Goal: Information Seeking & Learning: Learn about a topic

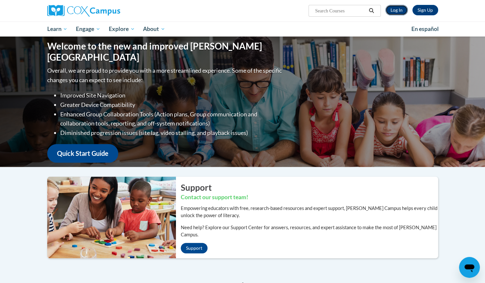
click at [399, 9] on link "Log In" at bounding box center [396, 10] width 22 height 10
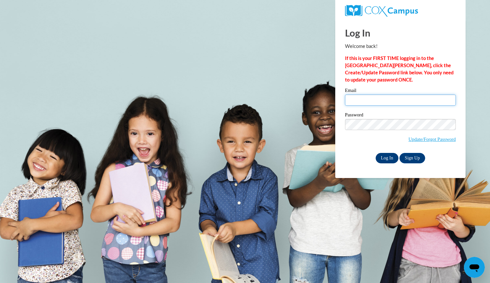
type input "piersons@bcesc.org"
click at [386, 157] on input "Log In" at bounding box center [387, 158] width 23 height 10
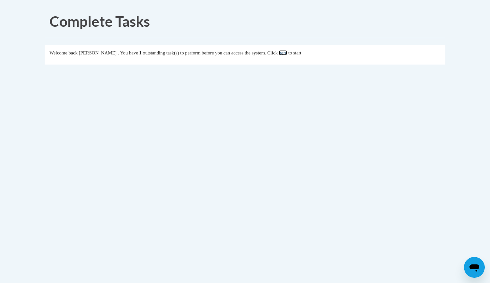
click at [287, 52] on link "here" at bounding box center [283, 52] width 8 height 5
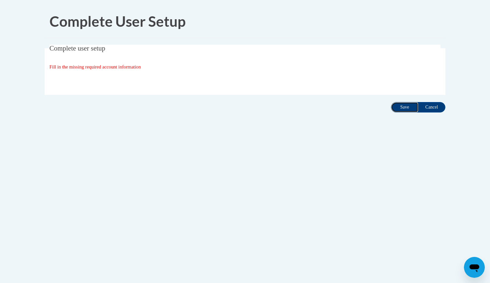
click at [397, 107] on input "Save" at bounding box center [404, 107] width 27 height 10
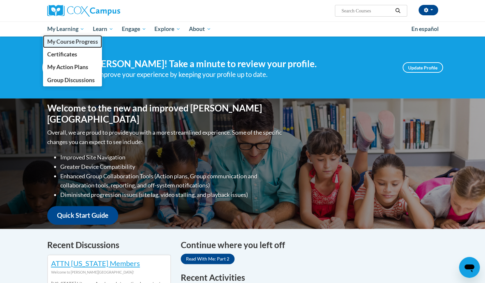
click at [79, 45] on span "My Course Progress" at bounding box center [72, 41] width 51 height 7
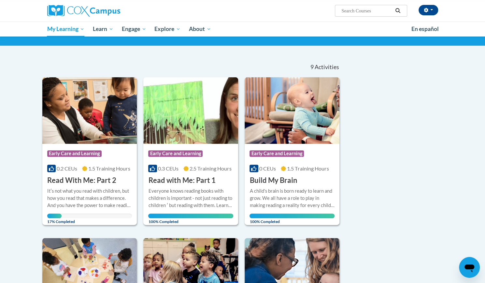
scroll to position [42, 0]
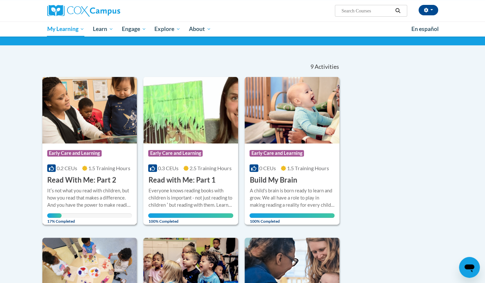
click at [109, 111] on img at bounding box center [89, 110] width 95 height 66
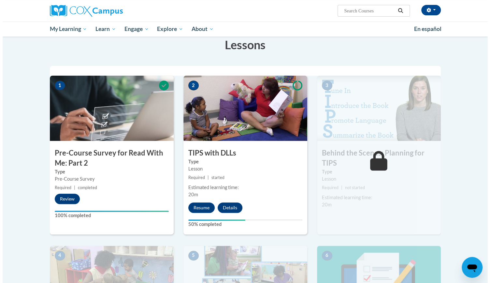
scroll to position [106, 0]
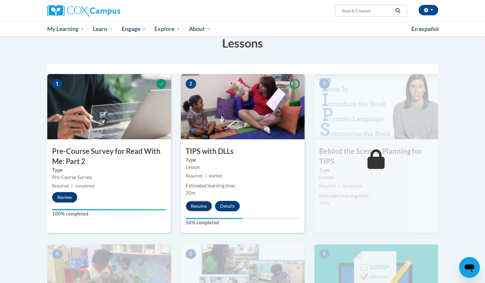
click at [198, 206] on button "Resume" at bounding box center [199, 206] width 26 height 10
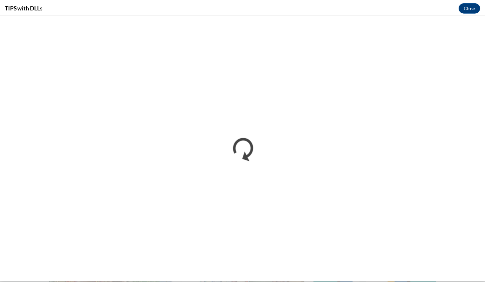
scroll to position [0, 0]
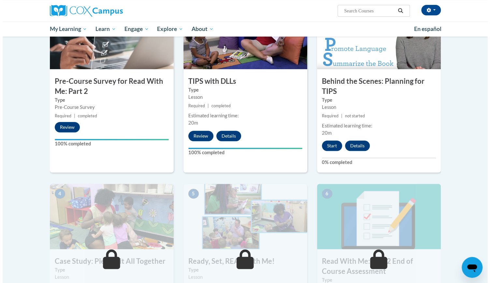
scroll to position [174, 0]
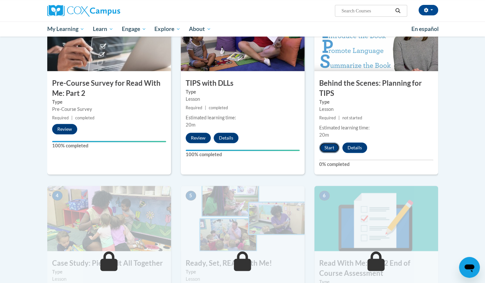
click at [329, 151] on button "Start" at bounding box center [329, 147] width 20 height 10
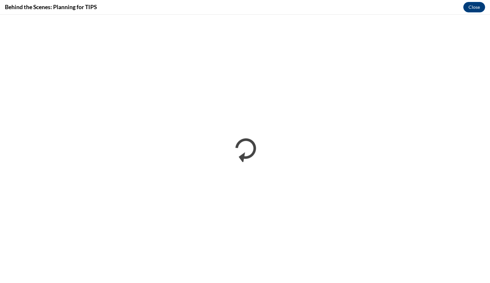
scroll to position [0, 0]
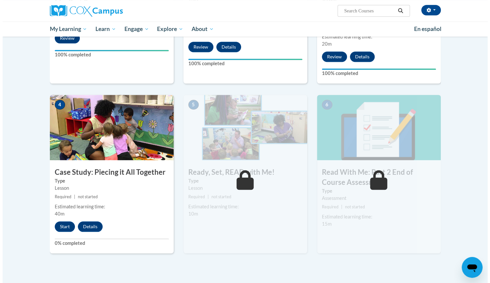
scroll to position [282, 0]
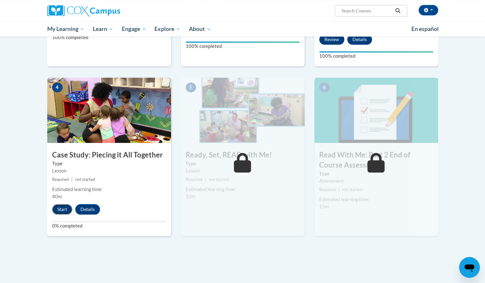
click at [60, 209] on button "Start" at bounding box center [62, 209] width 20 height 10
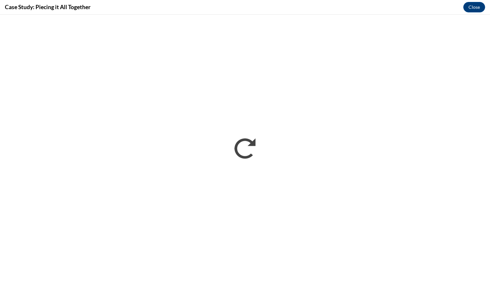
scroll to position [0, 0]
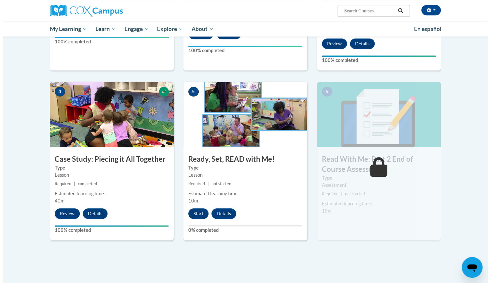
scroll to position [282, 0]
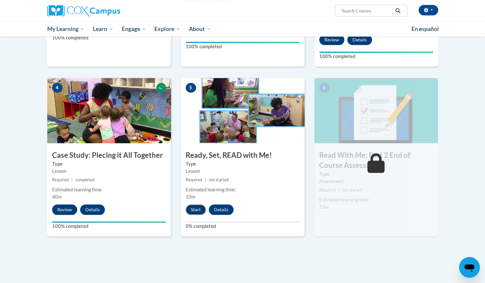
click at [199, 209] on button "Start" at bounding box center [196, 209] width 20 height 10
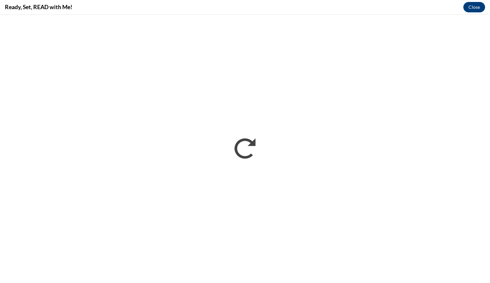
scroll to position [0, 0]
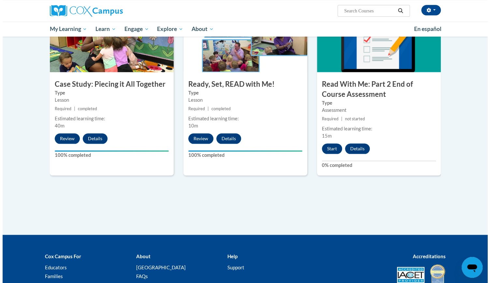
scroll to position [353, 0]
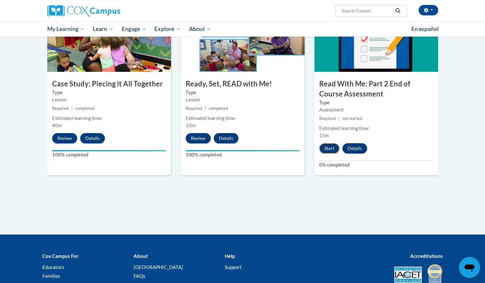
click at [331, 147] on button "Start" at bounding box center [329, 148] width 20 height 10
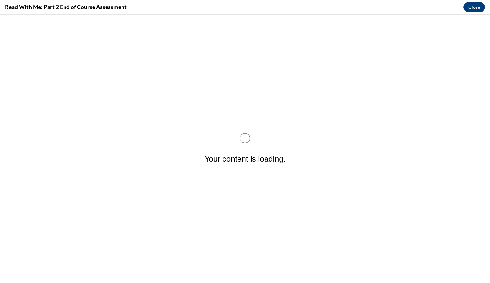
scroll to position [0, 0]
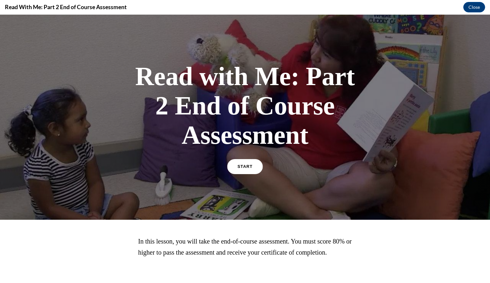
click at [244, 164] on link "START" at bounding box center [245, 166] width 36 height 15
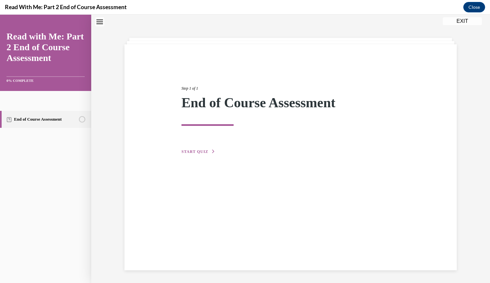
scroll to position [21, 0]
click at [193, 149] on span "START QUIZ" at bounding box center [194, 151] width 27 height 5
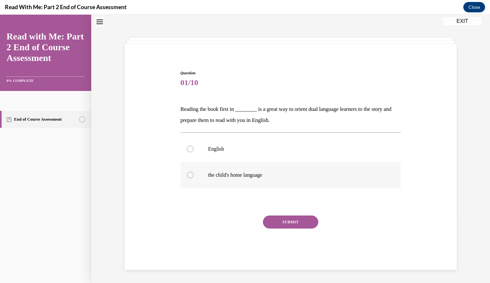
click at [215, 174] on p "the child's home language" at bounding box center [296, 175] width 177 height 7
click at [193, 174] on input "the child's home language" at bounding box center [190, 175] width 7 height 7
radio input "true"
click at [284, 220] on button "SUBMIT" at bounding box center [290, 221] width 55 height 13
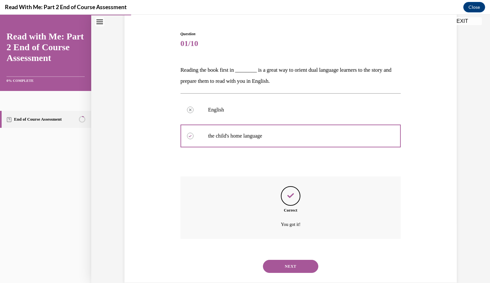
scroll to position [72, 0]
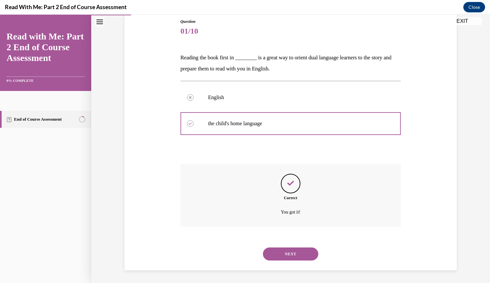
click at [284, 251] on button "NEXT" at bounding box center [290, 253] width 55 height 13
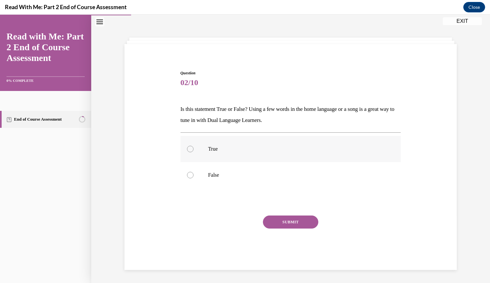
click at [214, 148] on p "True" at bounding box center [296, 149] width 177 height 7
click at [193, 148] on input "True" at bounding box center [190, 149] width 7 height 7
radio input "true"
click at [293, 222] on button "SUBMIT" at bounding box center [290, 221] width 55 height 13
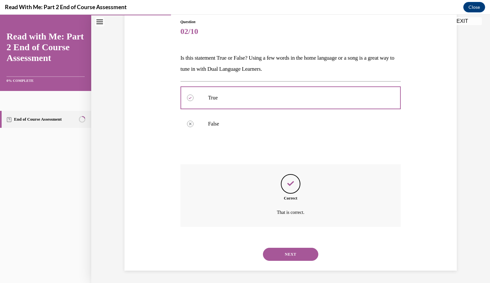
scroll to position [72, 0]
click at [281, 250] on button "NEXT" at bounding box center [290, 253] width 55 height 13
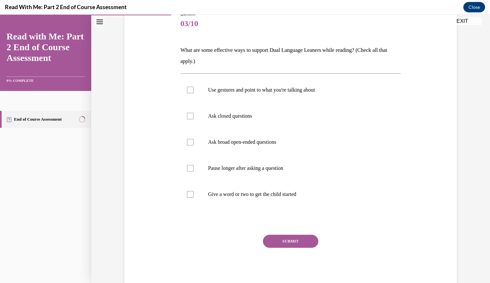
scroll to position [81, 0]
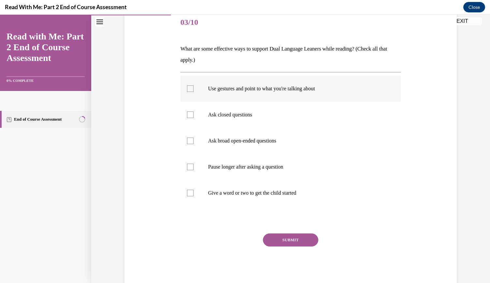
click at [231, 91] on p "Use gestures and point to what you're talking about" at bounding box center [296, 88] width 177 height 7
click at [193, 91] on input "Use gestures and point to what you're talking about" at bounding box center [190, 88] width 7 height 7
checkbox input "true"
click at [231, 120] on label "Ask closed questions" at bounding box center [290, 115] width 221 height 26
click at [193, 118] on input "Ask closed questions" at bounding box center [190, 114] width 7 height 7
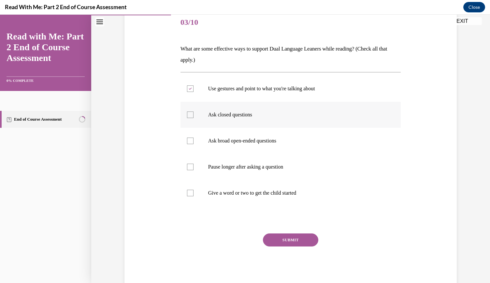
checkbox input "true"
click at [232, 172] on label "Pause longer after asking a question" at bounding box center [290, 167] width 221 height 26
click at [193, 170] on input "Pause longer after asking a question" at bounding box center [190, 167] width 7 height 7
checkbox input "true"
click at [236, 200] on label "Give a word or two to get the child started" at bounding box center [290, 193] width 221 height 26
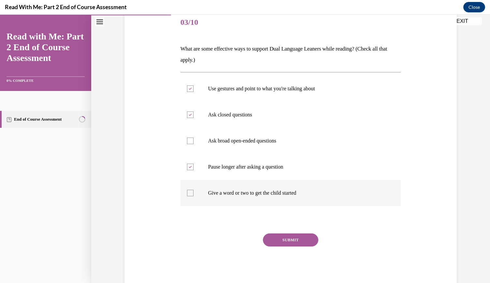
click at [193, 196] on input "Give a word or two to get the child started" at bounding box center [190, 193] width 7 height 7
checkbox input "true"
click at [281, 235] on button "SUBMIT" at bounding box center [290, 239] width 55 height 13
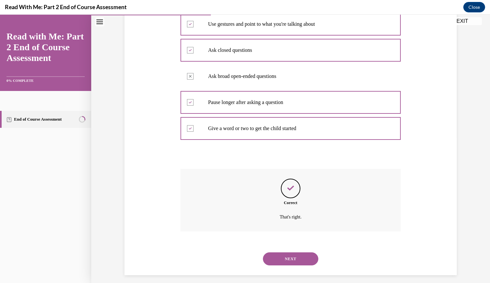
scroll to position [150, 0]
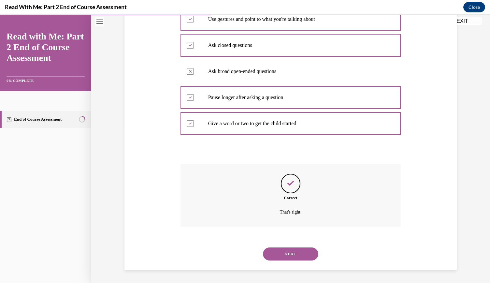
click at [282, 258] on button "NEXT" at bounding box center [290, 253] width 55 height 13
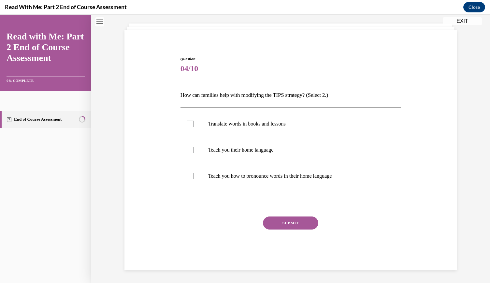
scroll to position [34, 0]
click at [242, 154] on label "Teach you their home language" at bounding box center [290, 150] width 221 height 26
click at [193, 153] on input "Teach you their home language" at bounding box center [190, 150] width 7 height 7
checkbox input "true"
click at [245, 179] on p "Teach you how to pronounce words in their home language" at bounding box center [296, 176] width 177 height 7
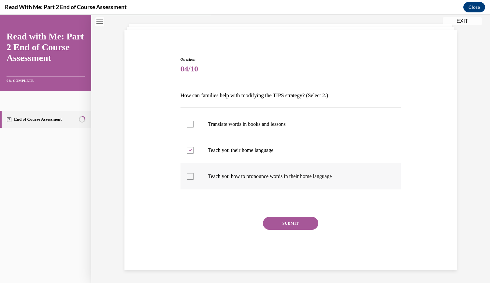
click at [193, 179] on input "Teach you how to pronounce words in their home language" at bounding box center [190, 176] width 7 height 7
checkbox input "true"
click at [290, 223] on button "SUBMIT" at bounding box center [290, 223] width 55 height 13
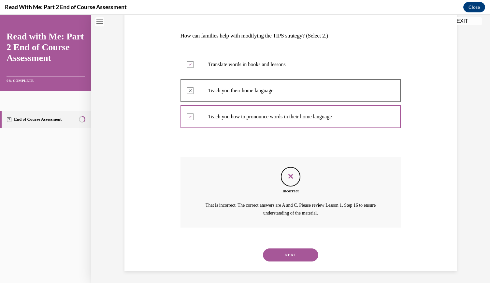
scroll to position [94, 0]
click at [287, 256] on button "NEXT" at bounding box center [290, 254] width 55 height 13
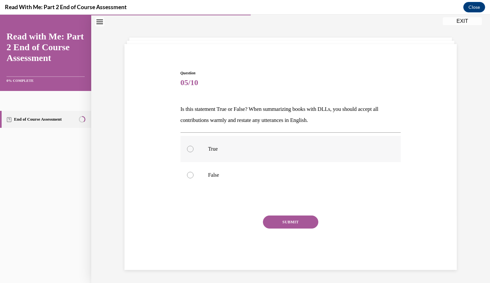
click at [215, 156] on label "True" at bounding box center [290, 149] width 221 height 26
click at [193, 152] on input "True" at bounding box center [190, 149] width 7 height 7
radio input "true"
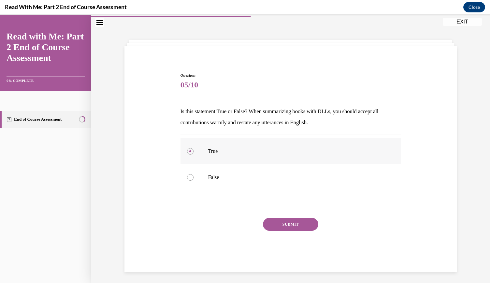
scroll to position [19, 0]
click at [278, 223] on button "SUBMIT" at bounding box center [290, 223] width 55 height 13
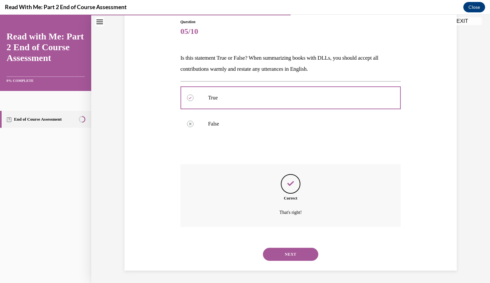
scroll to position [72, 0]
click at [278, 223] on div "Correct That's right!" at bounding box center [290, 195] width 221 height 63
click at [276, 254] on button "NEXT" at bounding box center [290, 253] width 55 height 13
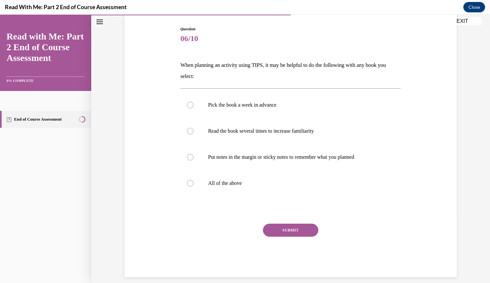
scroll to position [67, 0]
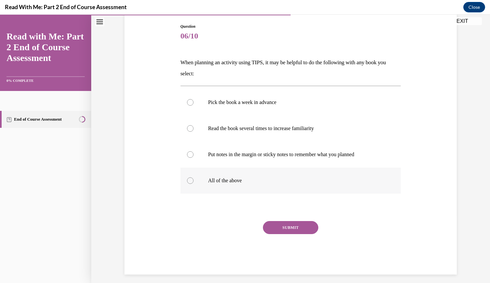
click at [235, 177] on label "All of the above" at bounding box center [290, 180] width 221 height 26
click at [193, 177] on input "All of the above" at bounding box center [190, 180] width 7 height 7
radio input "true"
click at [292, 231] on button "SUBMIT" at bounding box center [290, 227] width 55 height 13
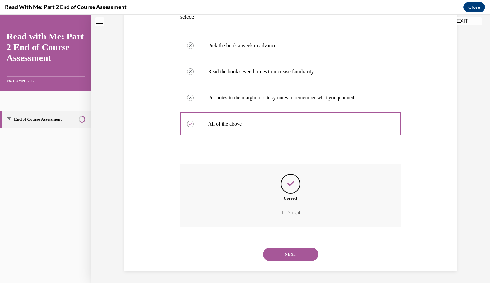
scroll to position [124, 0]
click at [292, 249] on button "NEXT" at bounding box center [290, 253] width 55 height 13
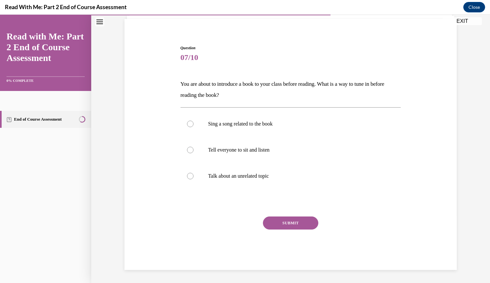
scroll to position [45, 0]
click at [254, 131] on label "Sing a song related to the book" at bounding box center [290, 124] width 221 height 26
click at [193, 127] on input "Sing a song related to the book" at bounding box center [190, 124] width 7 height 7
radio input "true"
click at [294, 224] on button "SUBMIT" at bounding box center [290, 223] width 55 height 13
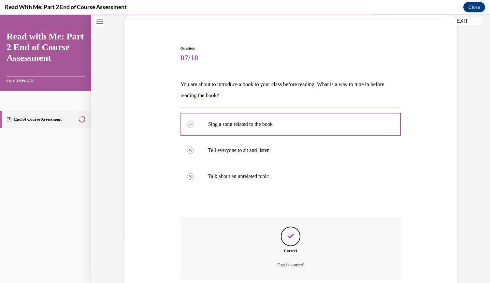
scroll to position [98, 0]
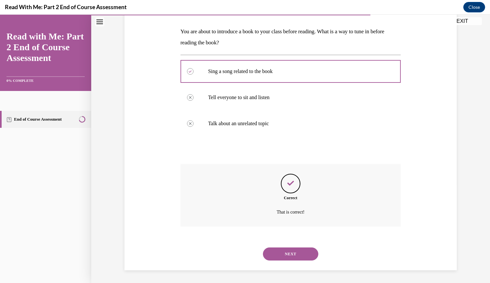
click at [284, 252] on button "NEXT" at bounding box center [290, 253] width 55 height 13
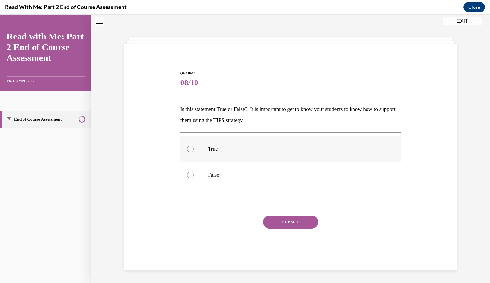
click at [210, 151] on p "True" at bounding box center [296, 149] width 177 height 7
click at [193, 151] on input "True" at bounding box center [190, 149] width 7 height 7
radio input "true"
click at [279, 219] on button "SUBMIT" at bounding box center [290, 221] width 55 height 13
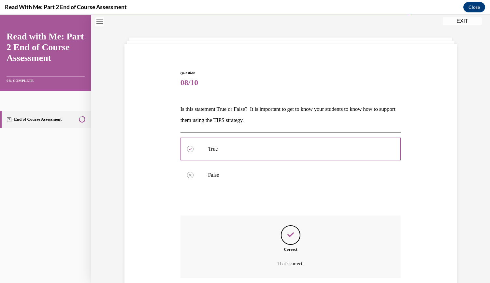
scroll to position [72, 0]
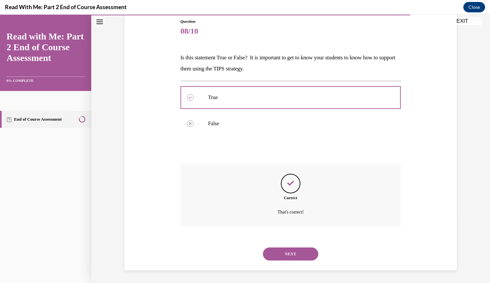
click at [292, 252] on button "NEXT" at bounding box center [290, 253] width 55 height 13
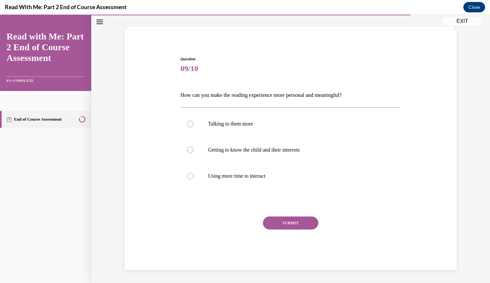
scroll to position [34, 0]
click at [244, 156] on label "Getting to know the child and their interests" at bounding box center [290, 150] width 221 height 26
click at [193, 153] on input "Getting to know the child and their interests" at bounding box center [190, 150] width 7 height 7
radio input "true"
click at [283, 223] on button "SUBMIT" at bounding box center [290, 223] width 55 height 13
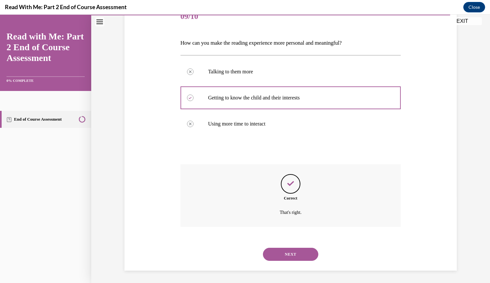
scroll to position [87, 0]
click at [286, 262] on div "NEXT" at bounding box center [290, 254] width 221 height 26
click at [291, 258] on button "NEXT" at bounding box center [290, 253] width 55 height 13
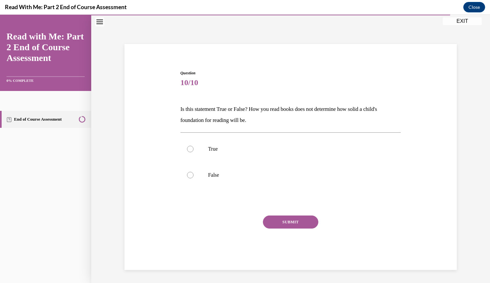
scroll to position [21, 0]
click at [208, 176] on p "False" at bounding box center [296, 175] width 177 height 7
click at [193, 176] on input "False" at bounding box center [190, 175] width 7 height 7
radio input "true"
click at [296, 232] on div "SUBMIT" at bounding box center [290, 231] width 221 height 33
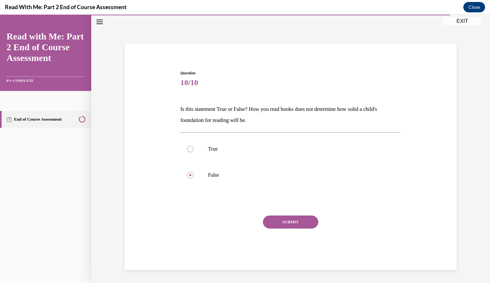
click at [301, 223] on button "SUBMIT" at bounding box center [290, 221] width 55 height 13
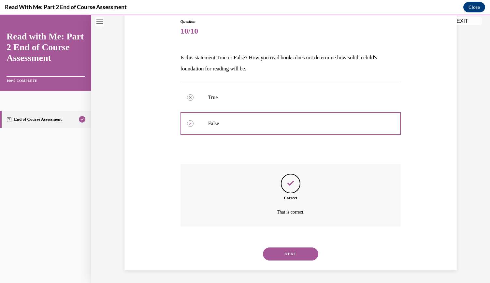
click at [291, 247] on button "NEXT" at bounding box center [290, 253] width 55 height 13
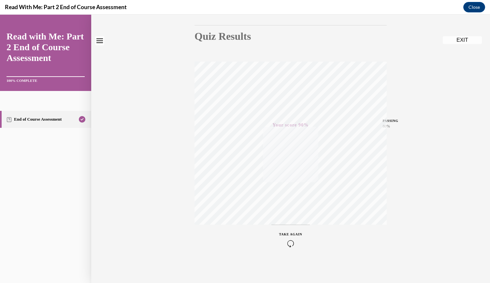
scroll to position [0, 0]
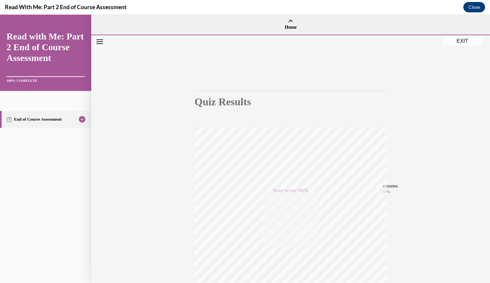
click at [462, 45] on button "EXIT" at bounding box center [462, 41] width 39 height 8
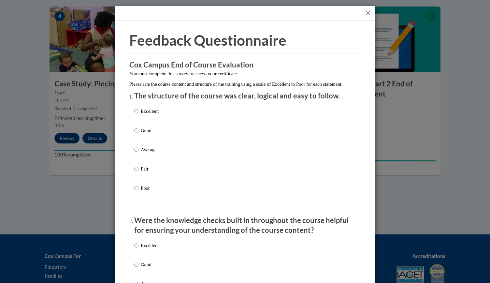
scroll to position [62, 0]
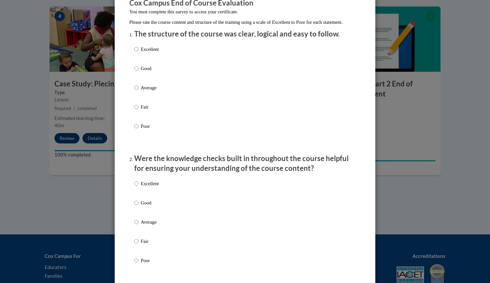
click at [155, 79] on label "Good" at bounding box center [146, 74] width 24 height 18
click at [138, 72] on input "Good" at bounding box center [136, 68] width 4 height 7
radio input "true"
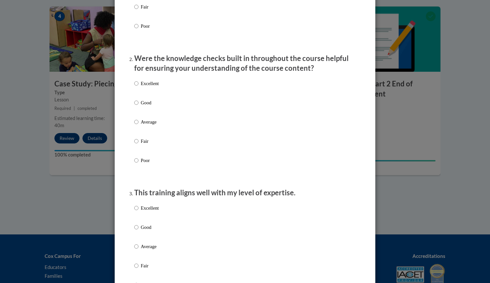
scroll to position [164, 0]
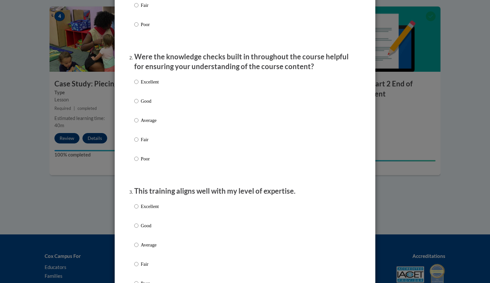
click at [145, 105] on p "Good" at bounding box center [150, 100] width 18 height 7
click at [138, 105] on input "Good" at bounding box center [136, 100] width 4 height 7
radio input "true"
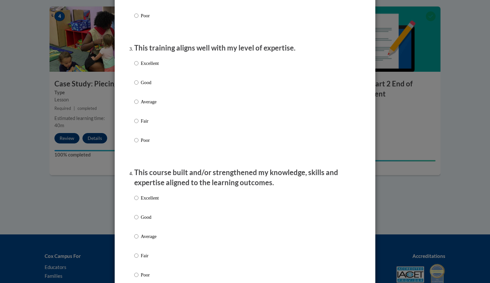
scroll to position [309, 0]
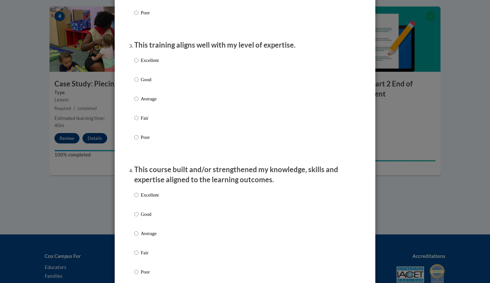
click at [146, 82] on p "Good" at bounding box center [150, 79] width 18 height 7
click at [138, 82] on input "Good" at bounding box center [136, 79] width 4 height 7
radio input "true"
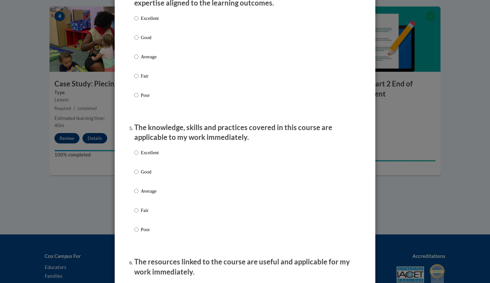
scroll to position [486, 0]
click at [148, 41] on p "Good" at bounding box center [150, 37] width 18 height 7
click at [138, 41] on input "Good" at bounding box center [136, 37] width 4 height 7
radio input "true"
click at [146, 175] on p "Good" at bounding box center [150, 171] width 18 height 7
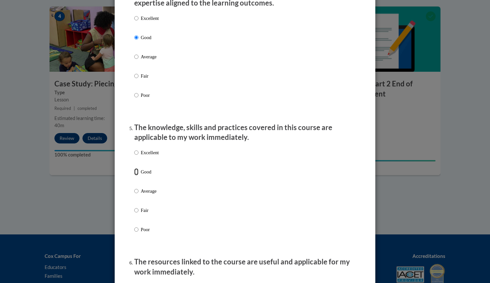
click at [138, 175] on input "Good" at bounding box center [136, 171] width 4 height 7
radio input "true"
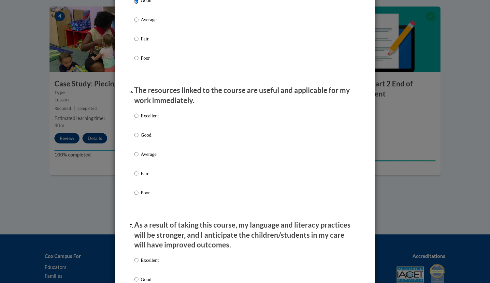
scroll to position [658, 0]
click at [147, 147] on label "Good" at bounding box center [146, 140] width 24 height 18
click at [138, 138] on input "Good" at bounding box center [136, 134] width 4 height 7
radio input "true"
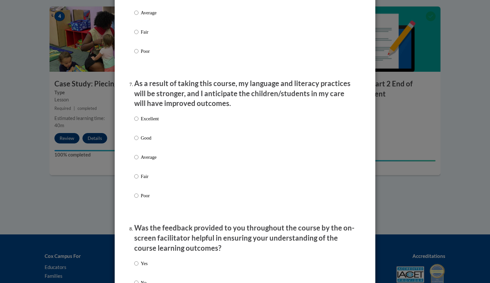
scroll to position [799, 0]
click at [147, 147] on label "Good" at bounding box center [146, 143] width 24 height 18
click at [138, 141] on input "Good" at bounding box center [136, 137] width 4 height 7
radio input "true"
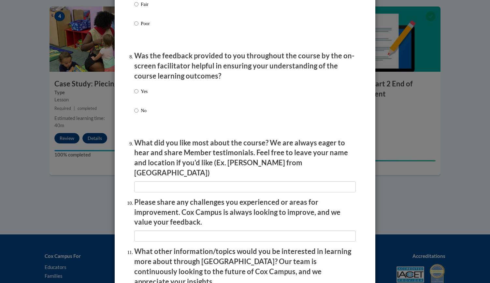
scroll to position [972, 0]
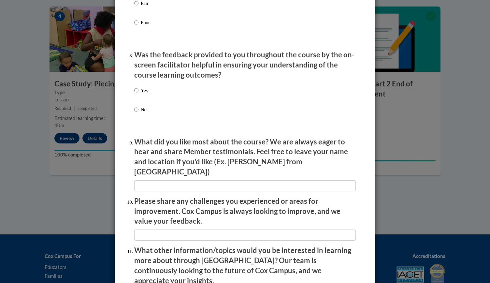
click at [143, 94] on p "Yes" at bounding box center [144, 90] width 7 height 7
click at [138, 94] on input "Yes" at bounding box center [136, 90] width 4 height 7
radio input "true"
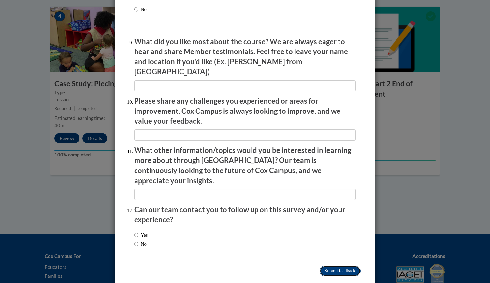
click at [338, 265] on input "Submit feedback" at bounding box center [340, 270] width 41 height 10
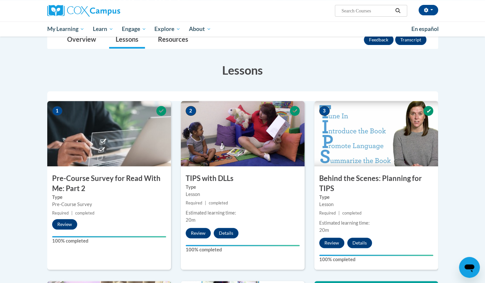
scroll to position [0, 0]
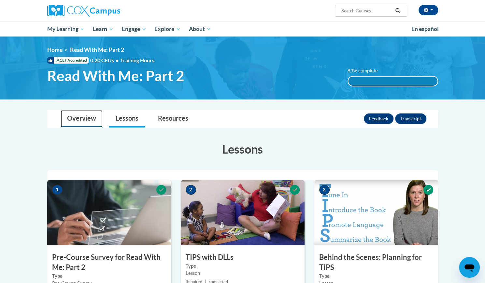
click at [90, 122] on link "Overview" at bounding box center [82, 118] width 42 height 17
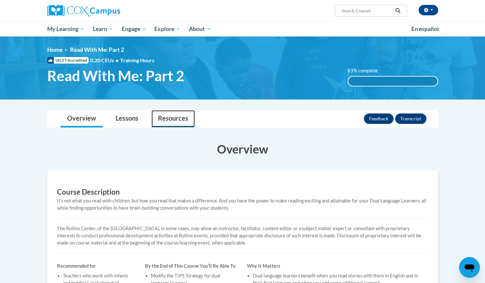
click at [170, 120] on link "Resources" at bounding box center [172, 118] width 43 height 17
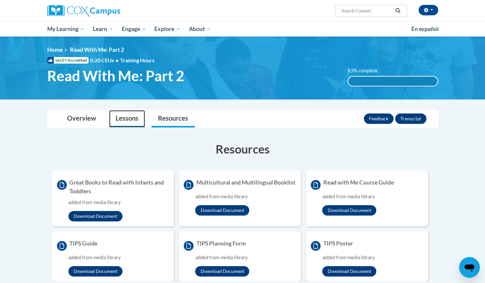
click at [129, 122] on link "Lessons" at bounding box center [127, 118] width 36 height 17
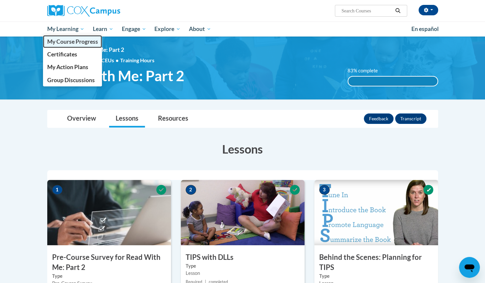
click at [74, 41] on span "My Course Progress" at bounding box center [72, 41] width 51 height 7
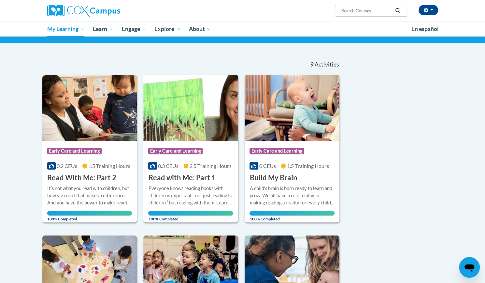
scroll to position [44, 0]
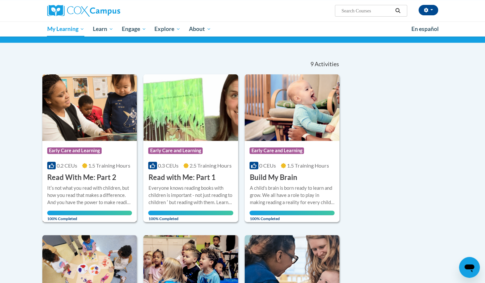
click at [107, 130] on img at bounding box center [89, 107] width 95 height 66
